Goal: Check status

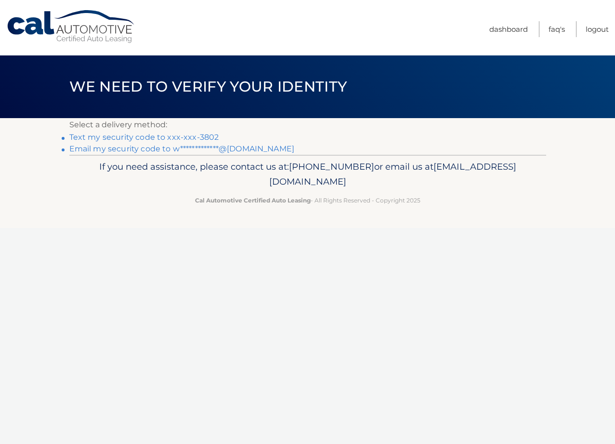
click at [136, 136] on link "Text my security code to xxx-xxx-3802" at bounding box center [144, 137] width 150 height 9
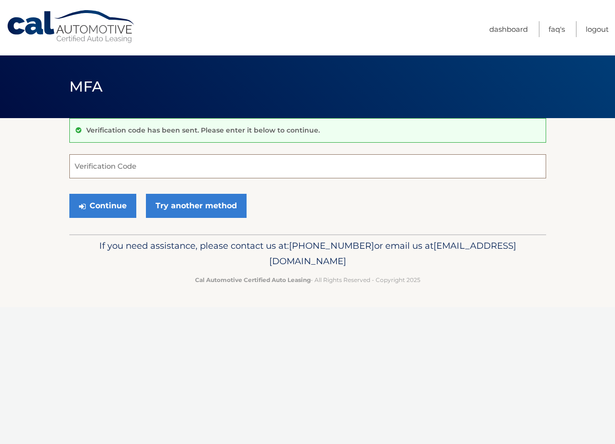
click at [107, 170] on input "Verification Code" at bounding box center [307, 166] width 477 height 24
type input "354537"
click at [114, 199] on button "Continue" at bounding box center [102, 206] width 67 height 24
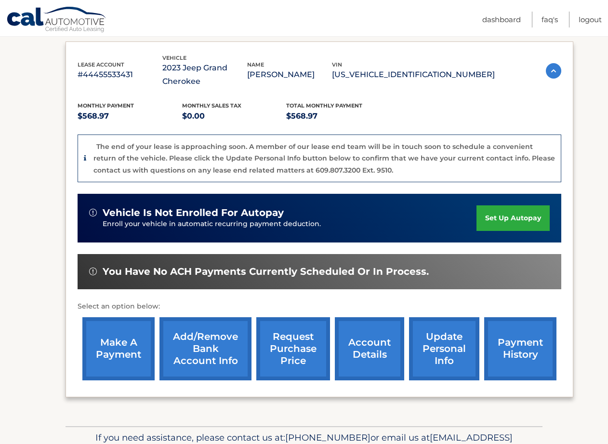
scroll to position [184, 0]
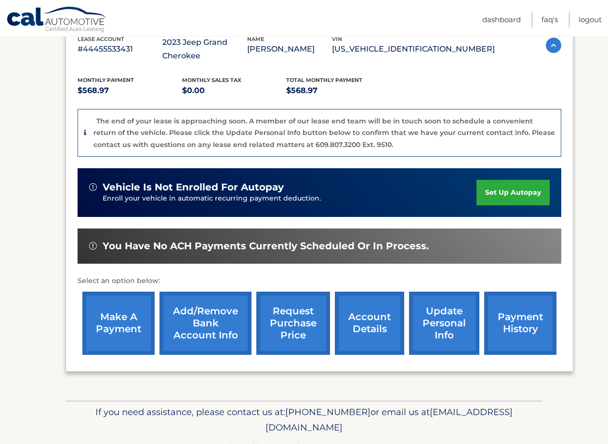
click at [374, 321] on link "account details" at bounding box center [369, 323] width 69 height 63
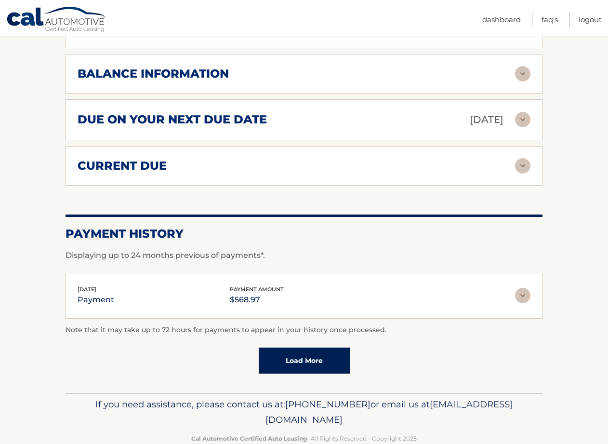
scroll to position [582, 0]
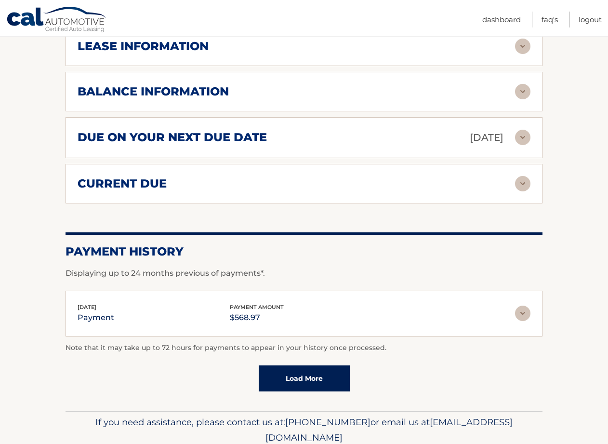
click at [524, 136] on img at bounding box center [522, 137] width 15 height 15
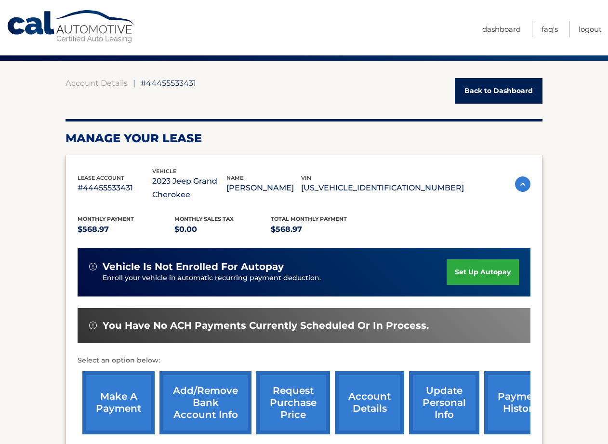
scroll to position [101, 0]
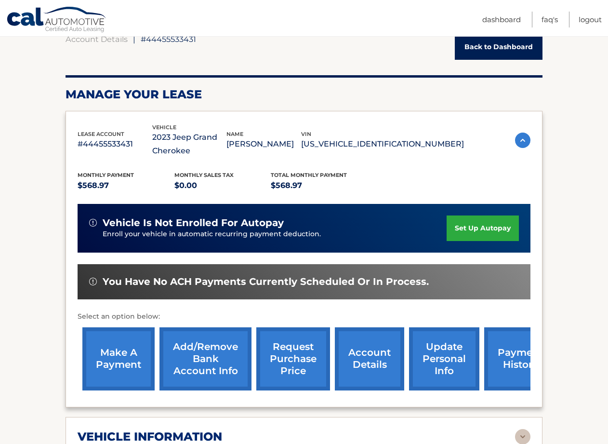
click at [510, 360] on link "payment history" at bounding box center [520, 358] width 72 height 63
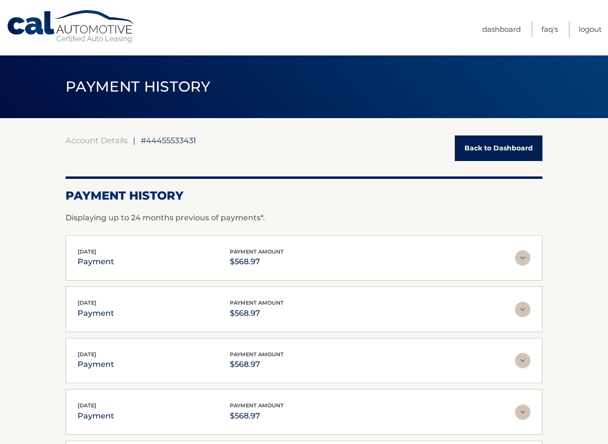
click at [519, 255] on img at bounding box center [522, 257] width 15 height 15
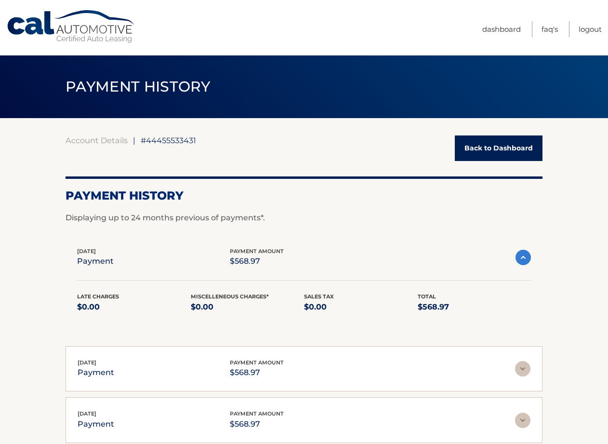
click at [480, 153] on link "Back to Dashboard" at bounding box center [499, 148] width 88 height 26
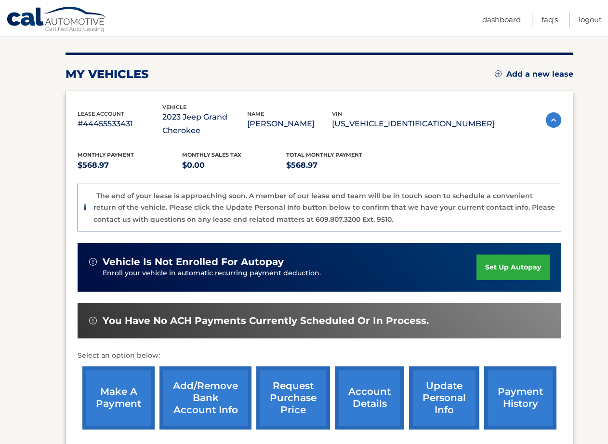
scroll to position [107, 0]
